Goal: Use online tool/utility: Utilize a website feature to perform a specific function

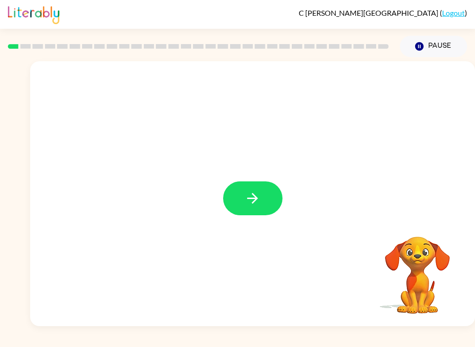
click at [263, 197] on button "button" at bounding box center [252, 198] width 59 height 34
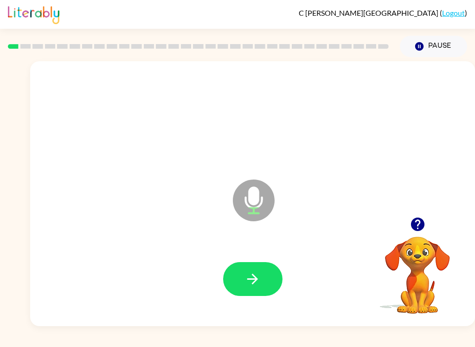
click at [254, 271] on icon "button" at bounding box center [252, 279] width 16 height 16
click at [261, 284] on button "button" at bounding box center [252, 279] width 59 height 34
click at [246, 278] on icon "button" at bounding box center [252, 279] width 16 height 16
click at [260, 277] on icon "button" at bounding box center [252, 279] width 16 height 16
click at [256, 273] on icon "button" at bounding box center [252, 279] width 16 height 16
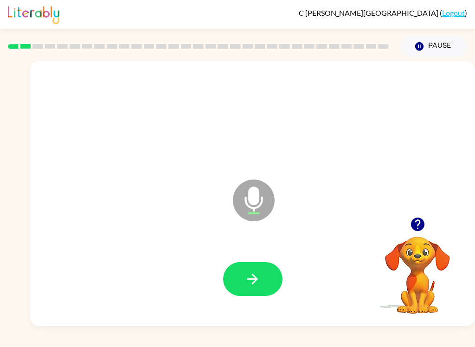
click at [251, 276] on icon "button" at bounding box center [252, 279] width 16 height 16
click at [256, 276] on icon "button" at bounding box center [252, 279] width 16 height 16
click at [253, 278] on icon "button" at bounding box center [252, 279] width 16 height 16
click at [246, 273] on icon "button" at bounding box center [252, 279] width 16 height 16
click at [257, 281] on icon "button" at bounding box center [252, 279] width 16 height 16
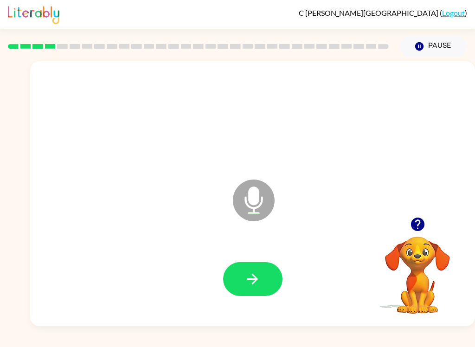
click at [249, 272] on icon "button" at bounding box center [252, 279] width 16 height 16
click at [252, 286] on icon "button" at bounding box center [252, 279] width 16 height 16
click at [251, 276] on icon "button" at bounding box center [252, 279] width 16 height 16
click at [250, 268] on button "button" at bounding box center [252, 279] width 59 height 34
click at [261, 290] on button "button" at bounding box center [252, 279] width 59 height 34
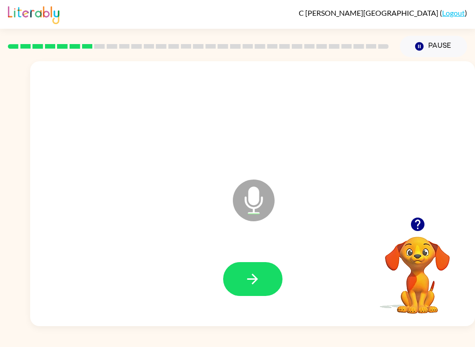
click at [257, 285] on icon "button" at bounding box center [252, 279] width 16 height 16
click at [254, 284] on icon "button" at bounding box center [252, 279] width 16 height 16
click at [250, 271] on icon "button" at bounding box center [252, 279] width 16 height 16
click at [412, 221] on icon "button" at bounding box center [416, 224] width 13 height 13
click at [420, 222] on icon "button" at bounding box center [418, 224] width 16 height 16
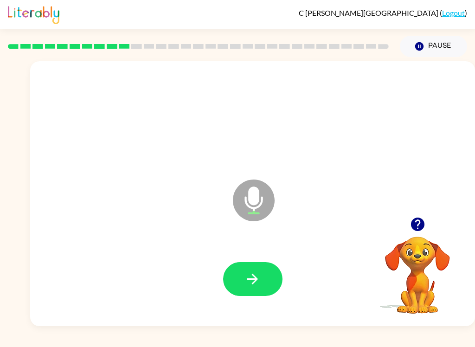
click at [248, 275] on icon "button" at bounding box center [252, 279] width 16 height 16
click at [421, 223] on icon "button" at bounding box center [416, 224] width 13 height 13
click at [248, 285] on icon "button" at bounding box center [252, 279] width 16 height 16
click at [257, 280] on icon "button" at bounding box center [252, 279] width 11 height 11
click at [256, 281] on icon "button" at bounding box center [252, 279] width 11 height 11
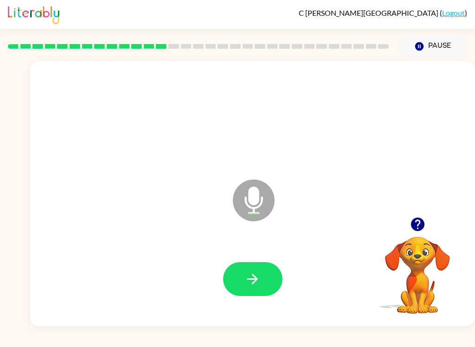
click at [246, 277] on icon "button" at bounding box center [252, 279] width 16 height 16
click at [248, 266] on button "button" at bounding box center [252, 279] width 59 height 34
click at [248, 283] on icon "button" at bounding box center [252, 279] width 16 height 16
click at [261, 280] on button "button" at bounding box center [252, 279] width 59 height 34
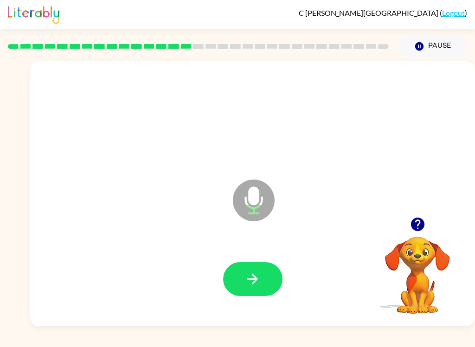
click at [263, 272] on button "button" at bounding box center [252, 279] width 59 height 34
click at [254, 286] on icon "button" at bounding box center [252, 279] width 16 height 16
click at [263, 281] on button "button" at bounding box center [252, 279] width 59 height 34
click at [257, 287] on icon "button" at bounding box center [252, 279] width 16 height 16
click at [252, 271] on icon "button" at bounding box center [252, 279] width 16 height 16
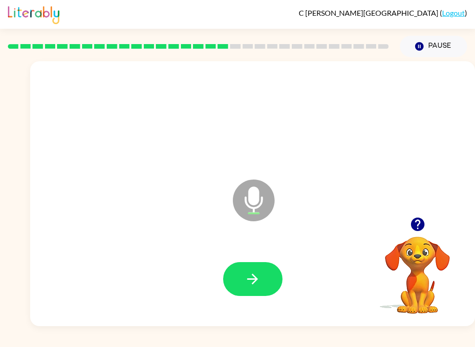
click at [256, 279] on icon "button" at bounding box center [252, 279] width 11 height 11
click at [256, 286] on icon "button" at bounding box center [252, 279] width 16 height 16
click at [241, 272] on button "button" at bounding box center [252, 279] width 59 height 34
click at [263, 282] on button "button" at bounding box center [252, 279] width 59 height 34
click at [255, 277] on icon "button" at bounding box center [252, 279] width 11 height 11
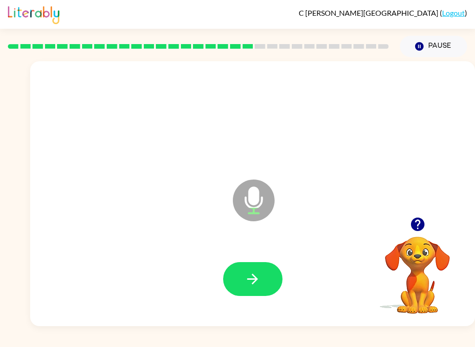
click at [250, 281] on icon "button" at bounding box center [252, 279] width 16 height 16
click at [263, 282] on button "button" at bounding box center [252, 279] width 59 height 34
click at [270, 288] on button "button" at bounding box center [252, 279] width 59 height 34
click at [237, 273] on button "button" at bounding box center [252, 279] width 59 height 34
click at [253, 295] on button "button" at bounding box center [252, 279] width 59 height 34
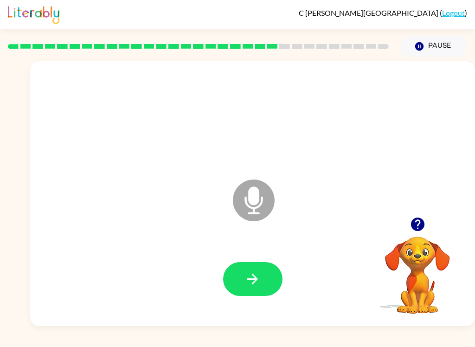
click at [245, 281] on icon "button" at bounding box center [252, 279] width 16 height 16
click at [262, 281] on button "button" at bounding box center [252, 279] width 59 height 34
click at [259, 277] on icon "button" at bounding box center [252, 279] width 16 height 16
click at [422, 222] on icon "button" at bounding box center [416, 224] width 13 height 13
click at [250, 267] on button "button" at bounding box center [252, 279] width 59 height 34
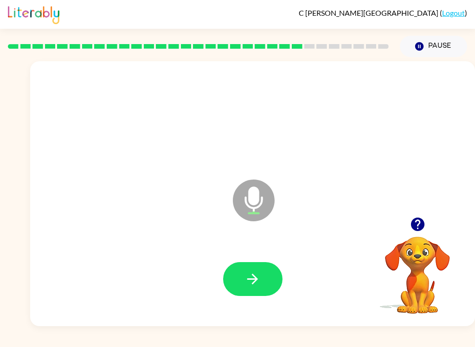
click at [262, 276] on button "button" at bounding box center [252, 279] width 59 height 34
click at [254, 277] on icon "button" at bounding box center [252, 279] width 16 height 16
click at [252, 285] on icon "button" at bounding box center [252, 279] width 16 height 16
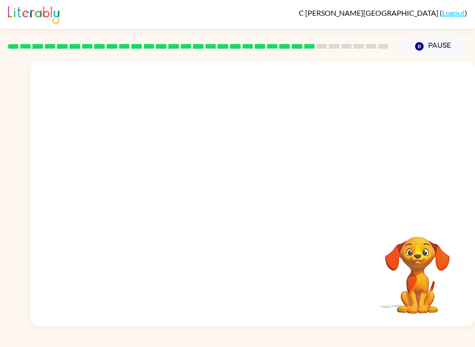
click at [474, 185] on div at bounding box center [252, 193] width 445 height 265
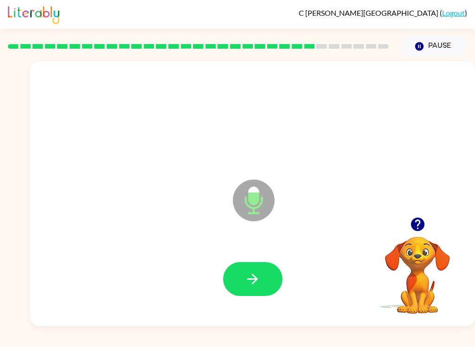
click at [252, 291] on button "button" at bounding box center [252, 279] width 59 height 34
click at [268, 283] on button "button" at bounding box center [252, 279] width 59 height 34
click at [259, 284] on icon "button" at bounding box center [252, 279] width 16 height 16
click at [250, 276] on icon "button" at bounding box center [252, 279] width 16 height 16
click at [252, 275] on icon "button" at bounding box center [252, 279] width 16 height 16
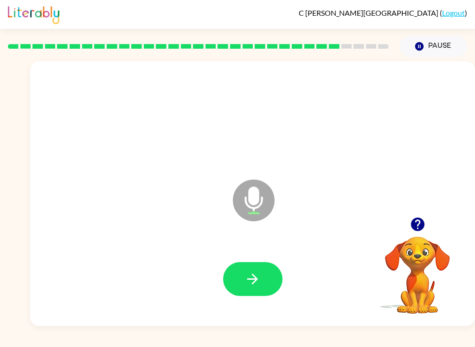
click at [243, 279] on button "button" at bounding box center [252, 279] width 59 height 34
click at [410, 226] on icon "button" at bounding box center [418, 224] width 16 height 16
click at [254, 278] on icon "button" at bounding box center [252, 279] width 16 height 16
click at [260, 271] on icon "button" at bounding box center [252, 279] width 16 height 16
click at [253, 272] on icon "button" at bounding box center [252, 279] width 16 height 16
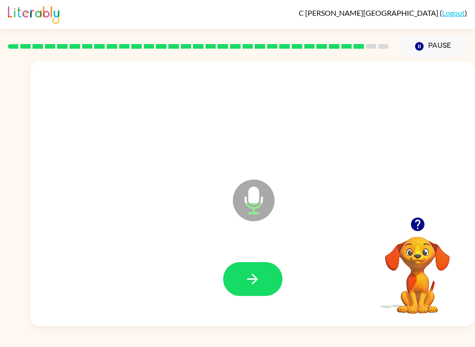
click at [256, 271] on icon "button" at bounding box center [252, 279] width 16 height 16
click at [248, 269] on button "button" at bounding box center [252, 279] width 59 height 34
click at [259, 276] on icon "button" at bounding box center [252, 279] width 16 height 16
click at [252, 286] on icon "button" at bounding box center [252, 279] width 16 height 16
